Goal: Check status: Check status

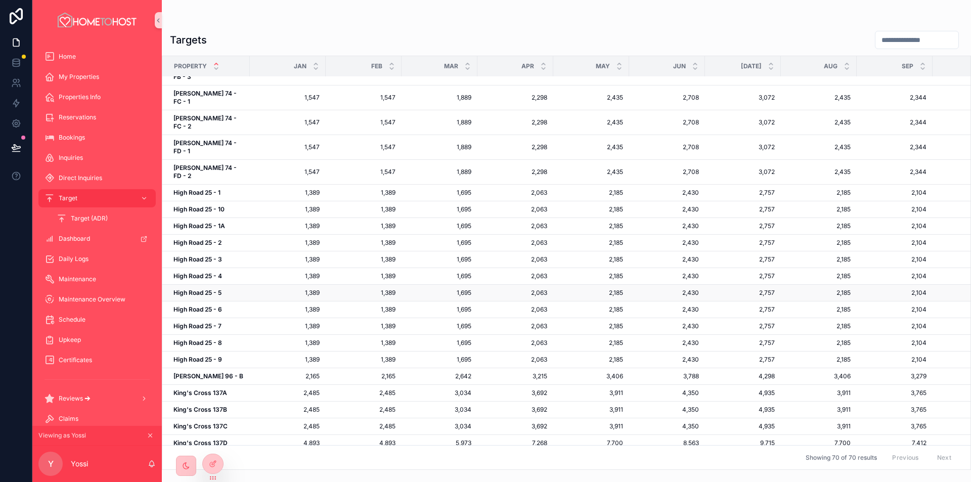
scroll to position [483, 0]
click at [151, 438] on icon "scrollable content" at bounding box center [150, 435] width 7 height 7
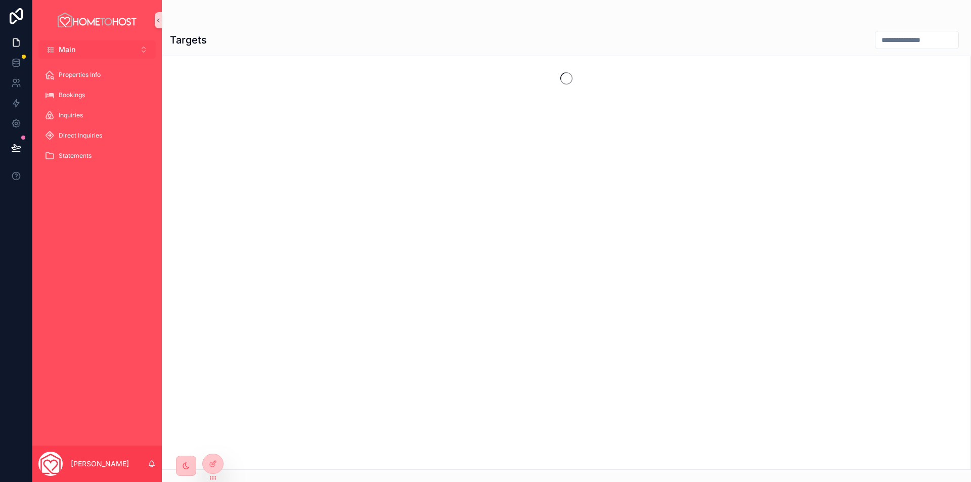
click at [111, 49] on button "Main Alt 1" at bounding box center [96, 49] width 117 height 18
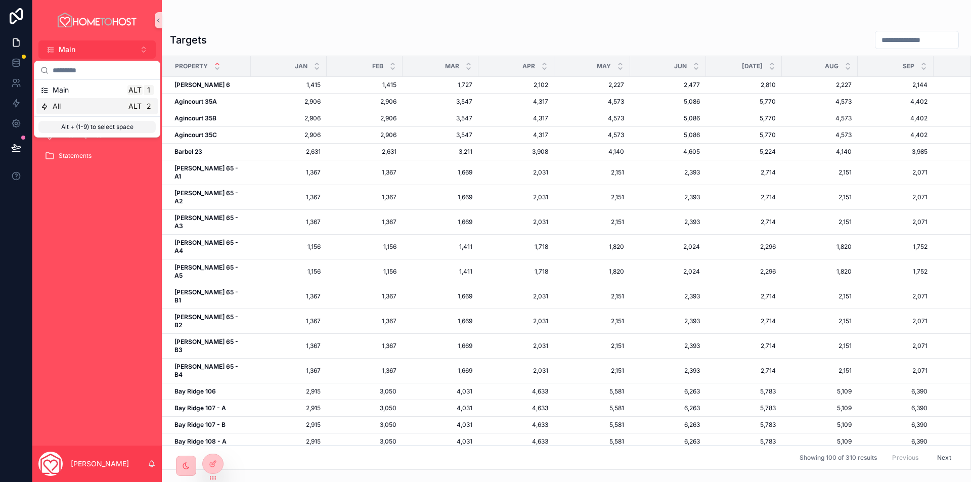
click at [111, 105] on div "All Alt 2" at bounding box center [96, 106] width 113 height 10
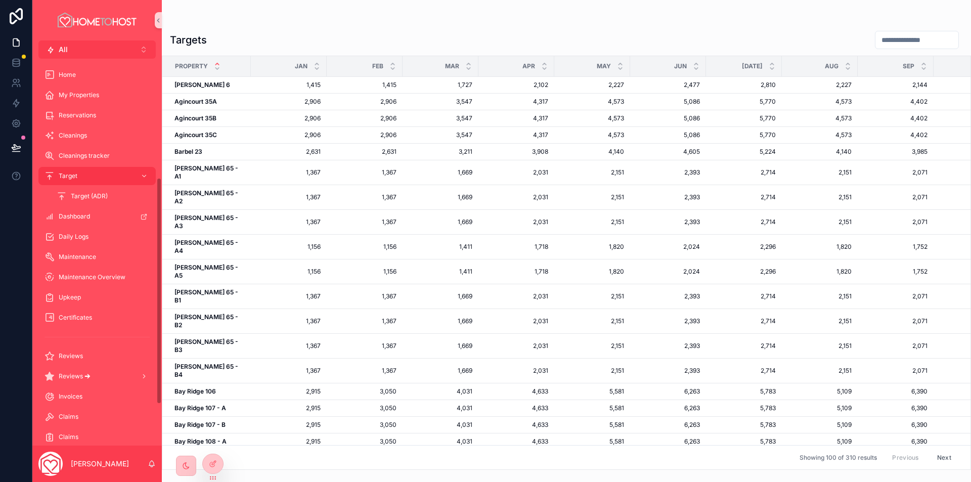
scroll to position [202, 0]
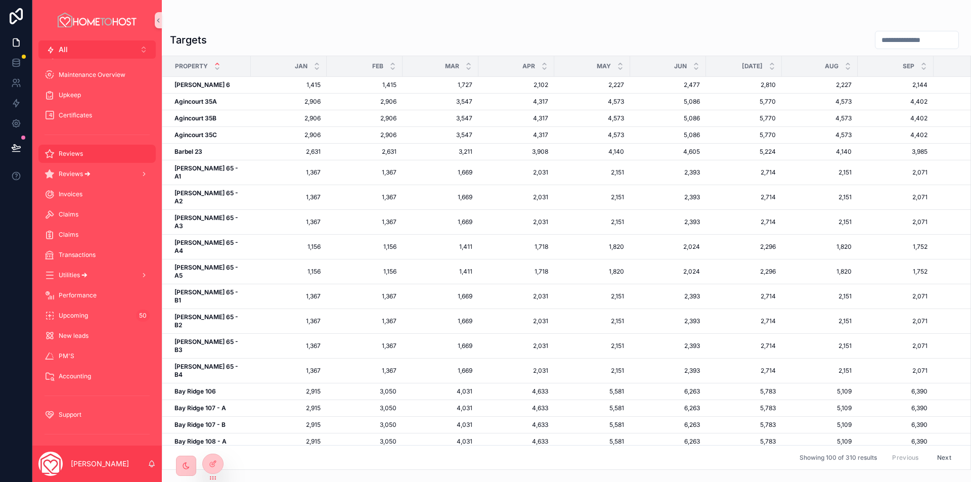
click at [88, 159] on div "Reviews" at bounding box center [97, 154] width 105 height 16
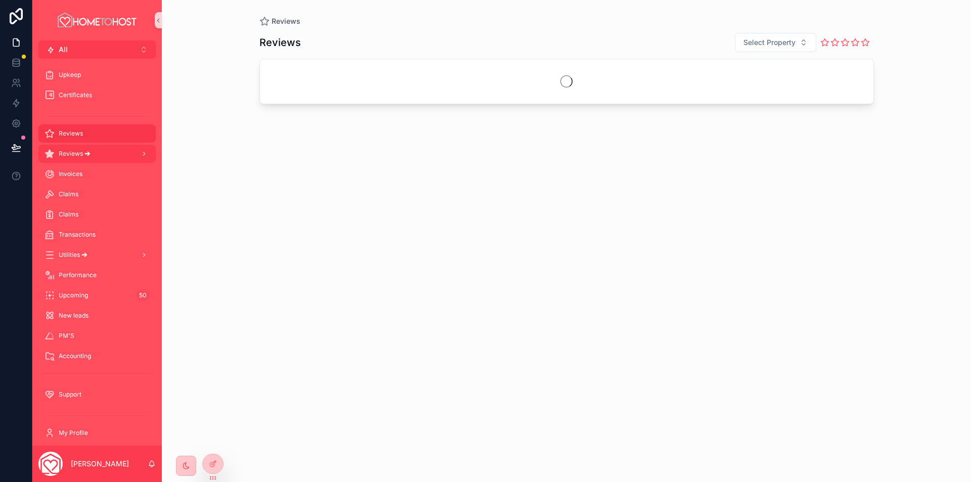
click at [88, 159] on div "Reviews 🡪" at bounding box center [97, 154] width 105 height 16
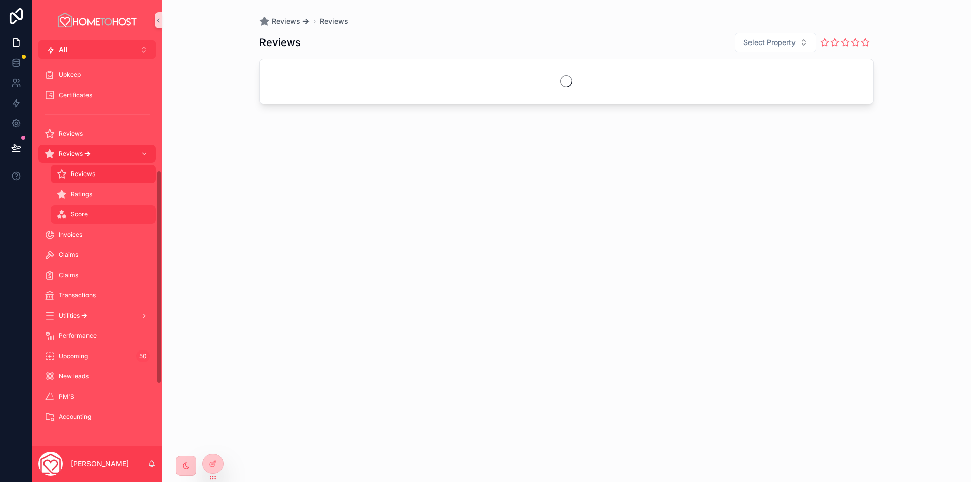
click at [82, 213] on span "Score" at bounding box center [79, 214] width 17 height 8
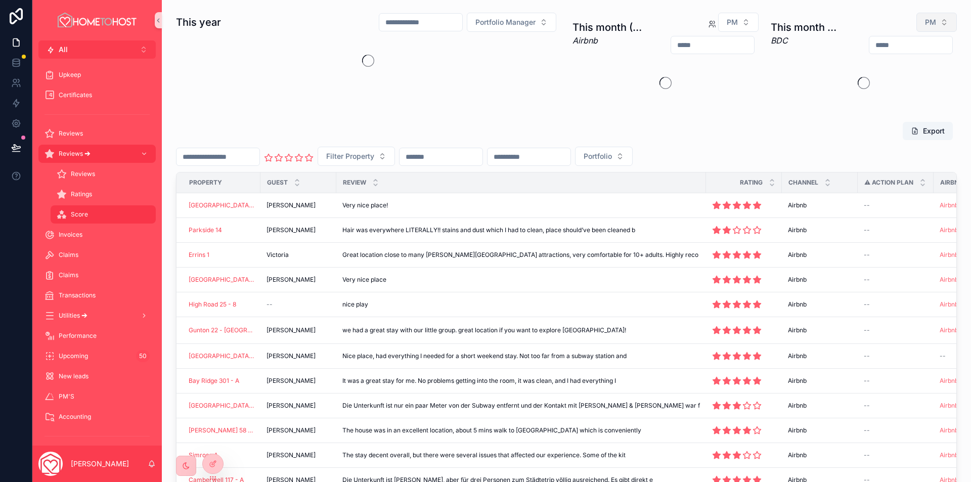
click at [928, 22] on span "PM" at bounding box center [930, 22] width 11 height 10
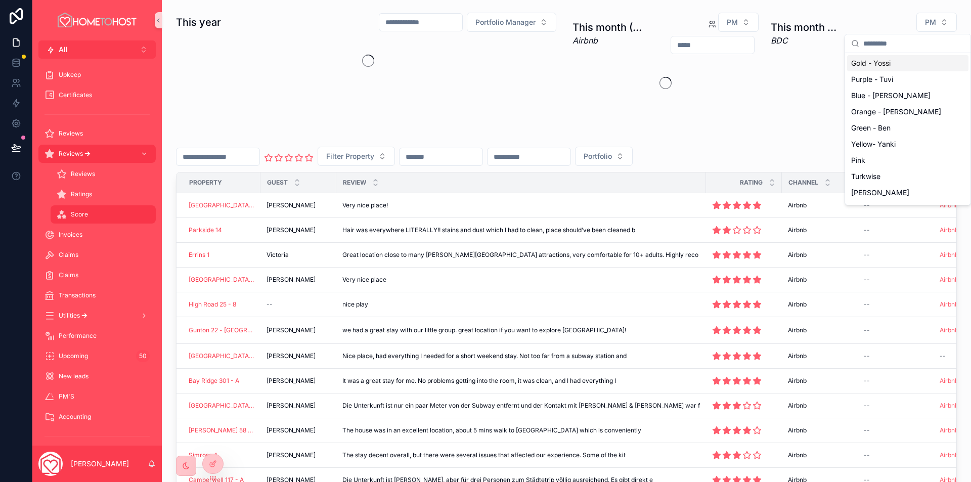
click at [895, 65] on div "Gold - Yossi" at bounding box center [907, 63] width 121 height 16
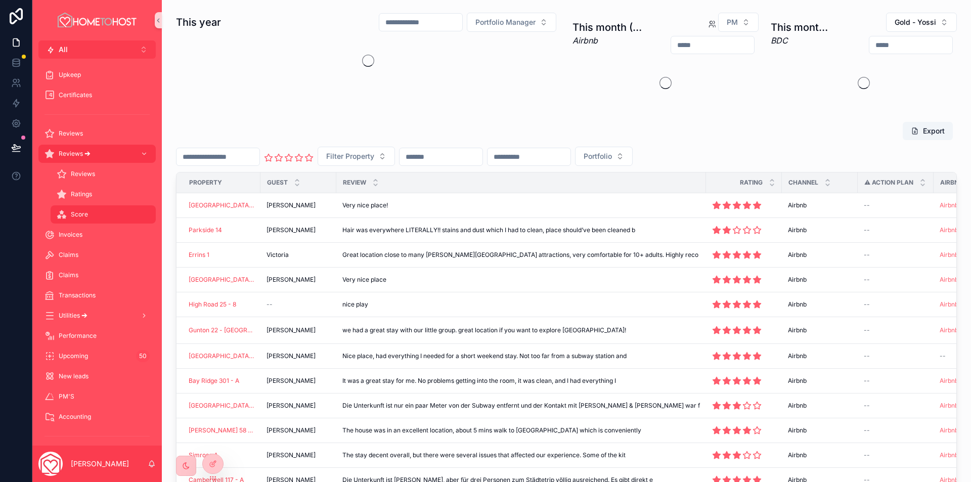
click at [869, 46] on input "scrollable content" at bounding box center [910, 45] width 83 height 14
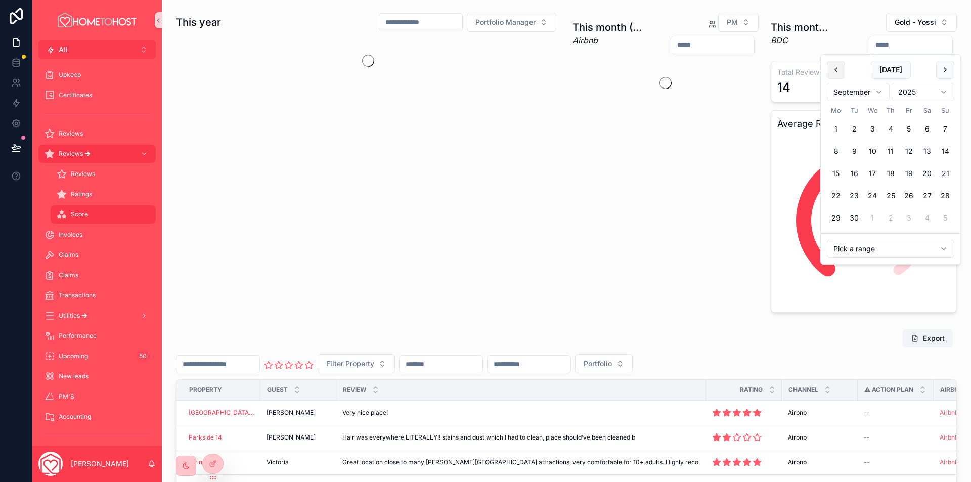
click at [835, 71] on button "scrollable content" at bounding box center [836, 70] width 18 height 18
click at [910, 126] on button "1" at bounding box center [909, 129] width 18 height 18
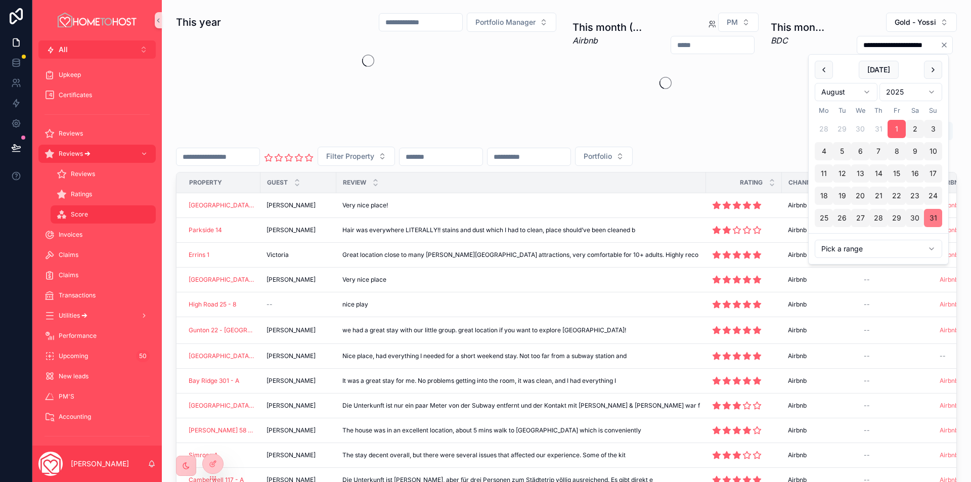
type input "**********"
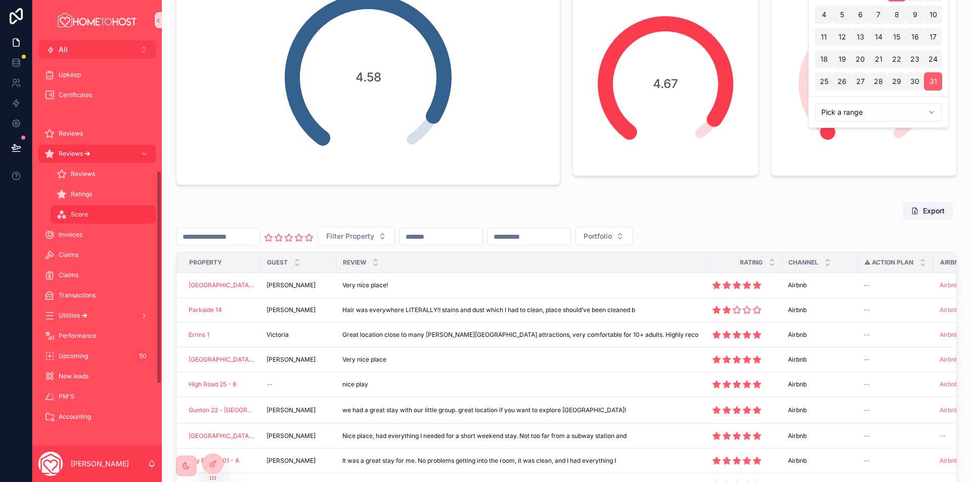
scroll to position [152, 0]
